Goal: Task Accomplishment & Management: Manage account settings

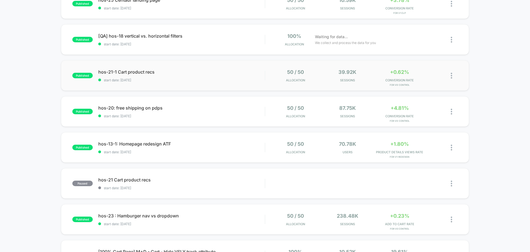
scroll to position [110, 0]
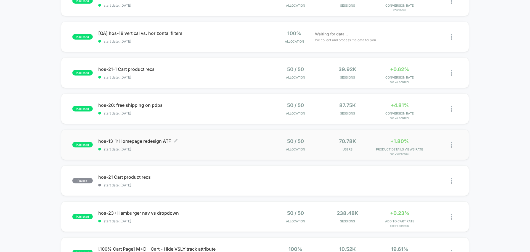
click at [127, 141] on span "hos-13-1: Homepage redesign ATF Click to edit experience details" at bounding box center [181, 141] width 166 height 6
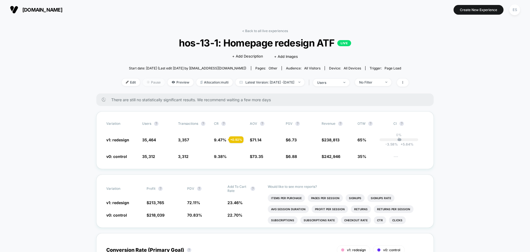
click at [147, 83] on span "Pause" at bounding box center [154, 81] width 22 height 7
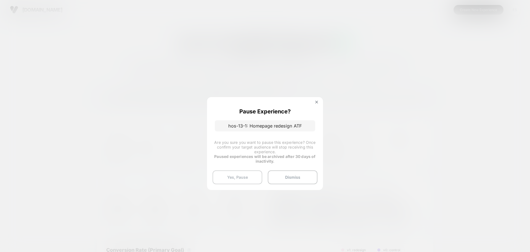
click at [256, 181] on button "Yes, Pause" at bounding box center [238, 177] width 50 height 14
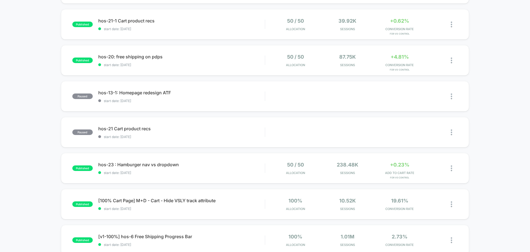
scroll to position [166, 0]
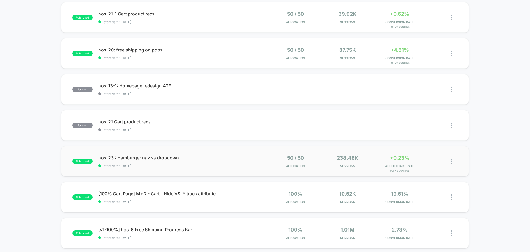
click at [152, 157] on span "hos-23 : Hamburger nav vs dropdown Click to edit experience details" at bounding box center [181, 158] width 166 height 6
